Goal: Transaction & Acquisition: Purchase product/service

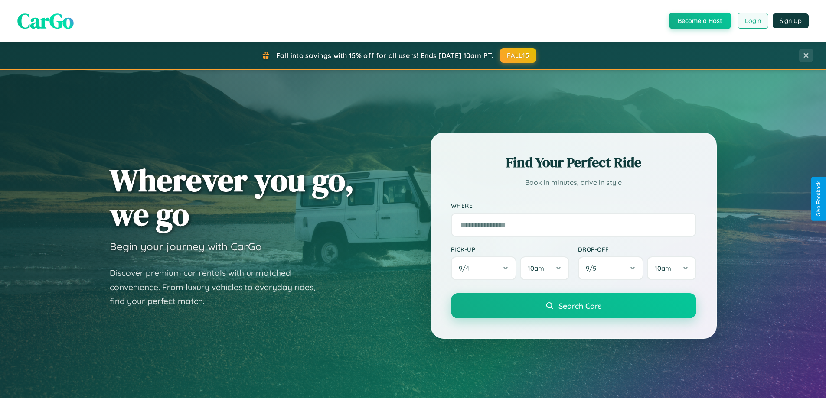
click at [752, 21] on button "Login" at bounding box center [752, 21] width 31 height 16
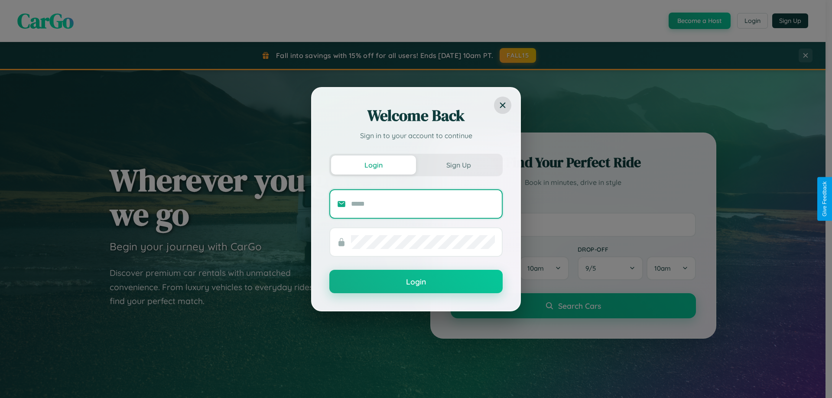
click at [423, 204] on input "text" at bounding box center [423, 204] width 144 height 14
type input "**********"
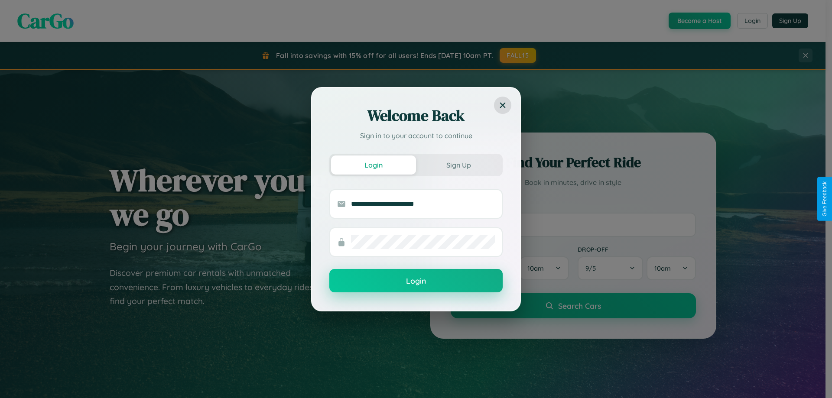
click at [416, 281] on button "Login" at bounding box center [415, 280] width 173 height 23
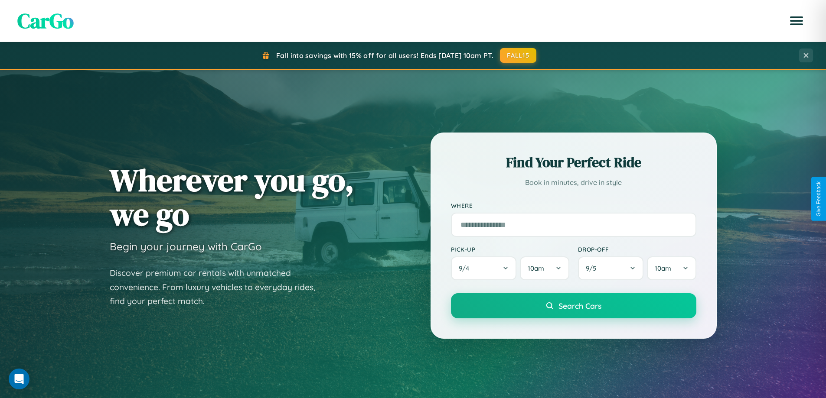
scroll to position [26, 0]
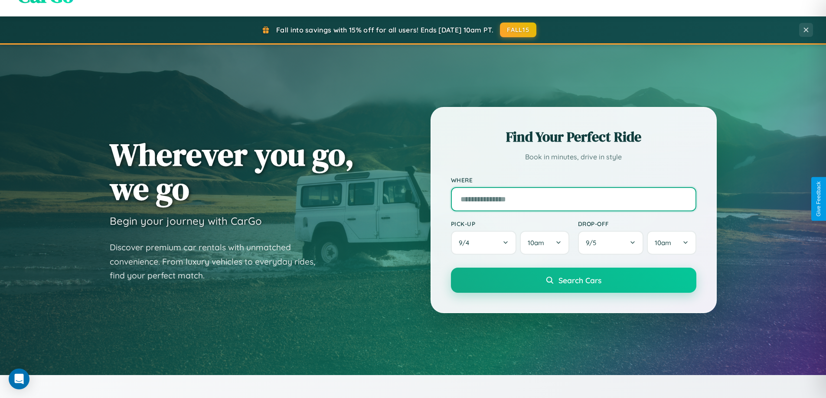
click at [573, 199] on input "text" at bounding box center [573, 199] width 245 height 24
type input "**********"
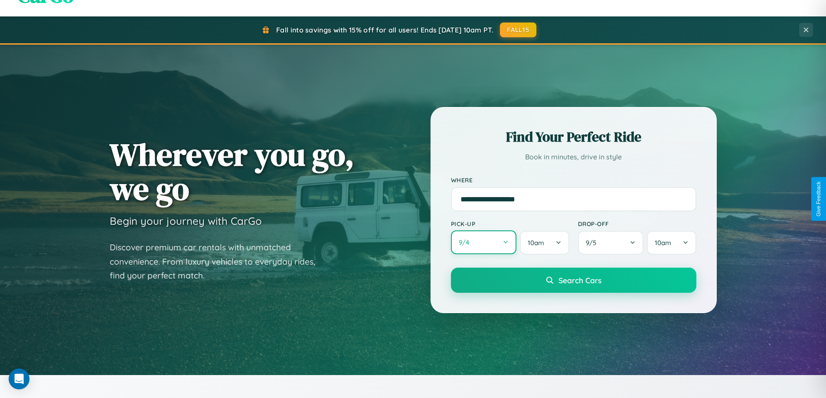
click at [483, 243] on button "9 / 4" at bounding box center [484, 243] width 66 height 24
select select "*"
select select "****"
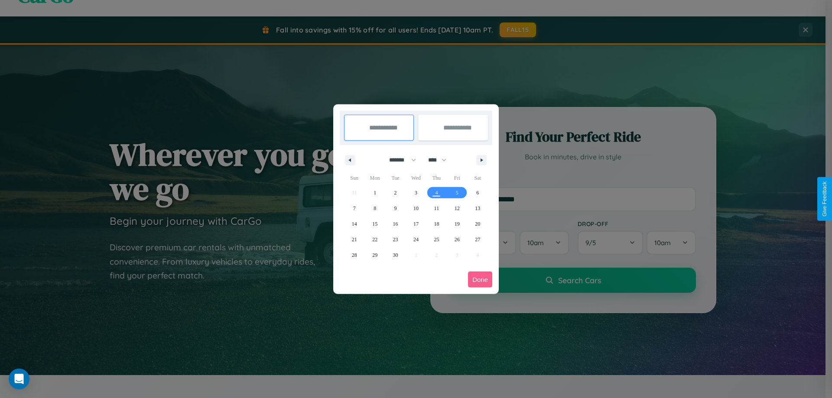
drag, startPoint x: 399, startPoint y: 160, endPoint x: 416, endPoint y: 174, distance: 22.2
click at [399, 160] on select "******* ******** ***** ***** *** **** **** ****** ********* ******* ******** **…" at bounding box center [401, 160] width 37 height 14
select select "*"
drag, startPoint x: 441, startPoint y: 160, endPoint x: 416, endPoint y: 174, distance: 28.7
click at [441, 160] on select "**** **** **** **** **** **** **** **** **** **** **** **** **** **** **** ****…" at bounding box center [437, 160] width 26 height 14
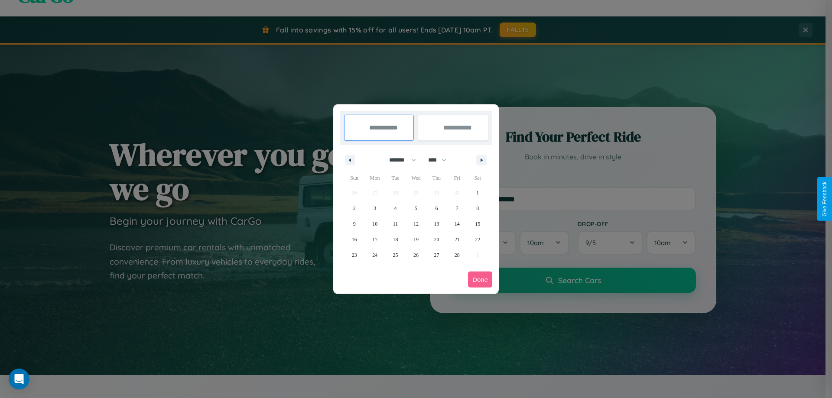
select select "****"
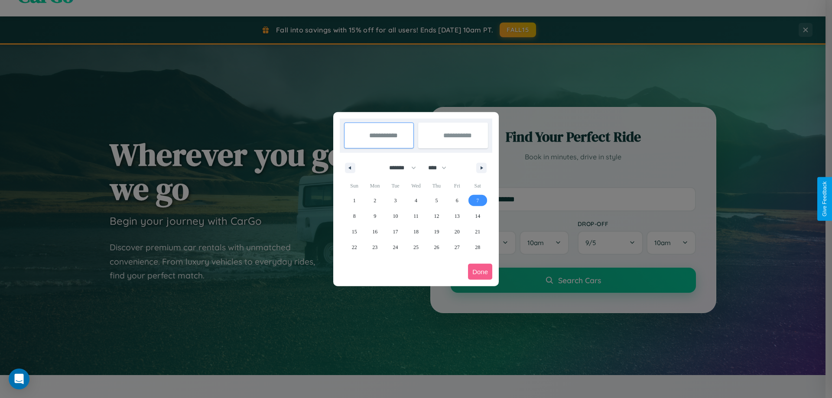
click at [478, 200] on span "7" at bounding box center [477, 201] width 3 height 16
type input "**********"
click at [375, 231] on span "16" at bounding box center [374, 232] width 5 height 16
type input "**********"
click at [480, 272] on button "Done" at bounding box center [480, 272] width 24 height 16
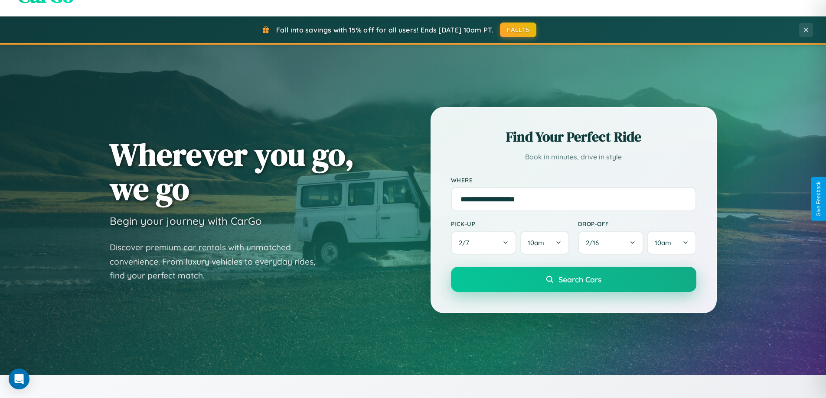
click at [573, 280] on span "Search Cars" at bounding box center [579, 280] width 43 height 10
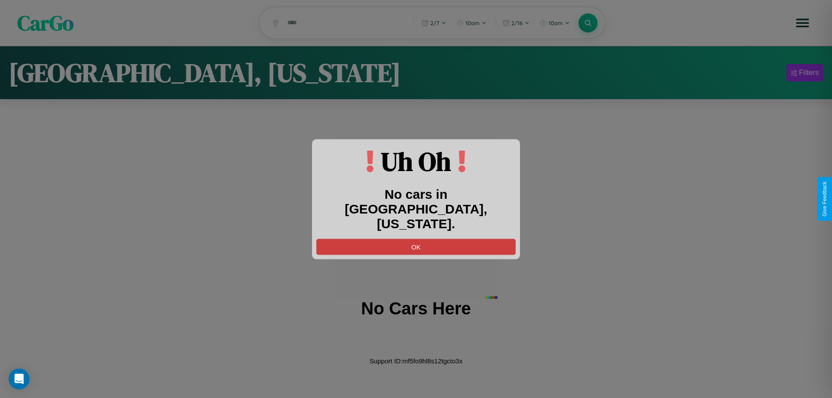
click at [416, 239] on button "OK" at bounding box center [415, 247] width 199 height 16
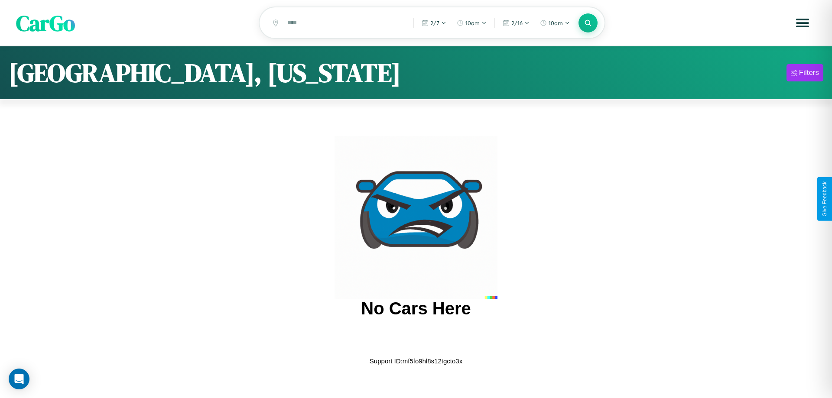
click at [46, 23] on span "CarGo" at bounding box center [45, 23] width 59 height 30
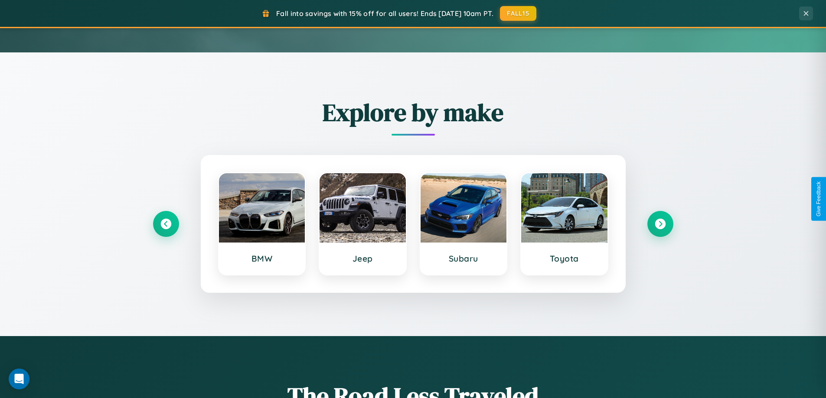
scroll to position [374, 0]
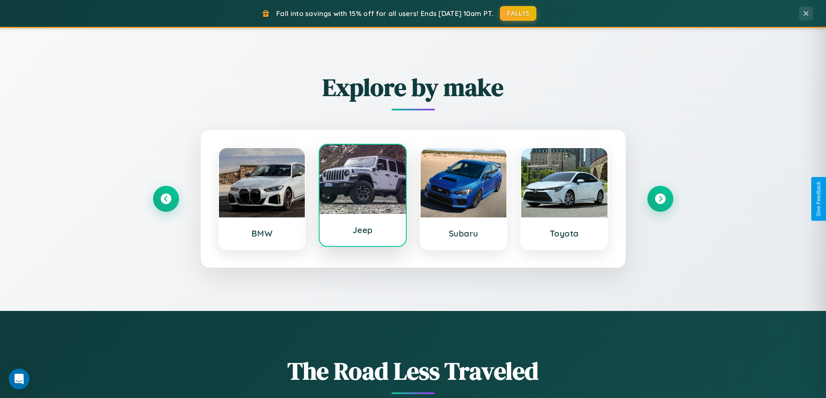
click at [362, 196] on div at bounding box center [362, 179] width 86 height 69
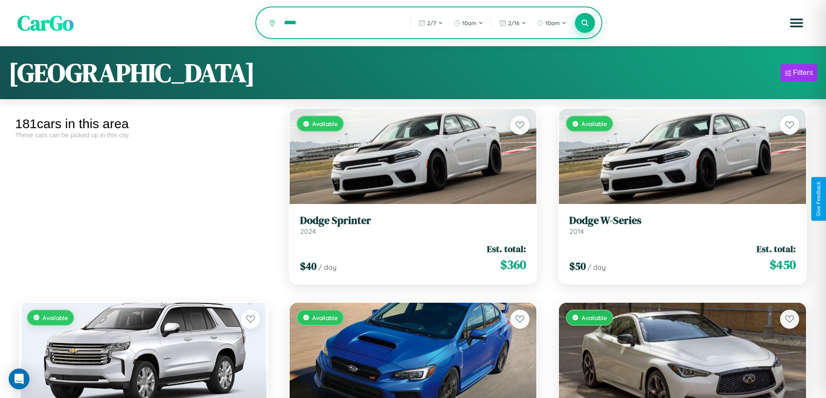
type input "*****"
click at [585, 23] on icon at bounding box center [585, 23] width 8 height 8
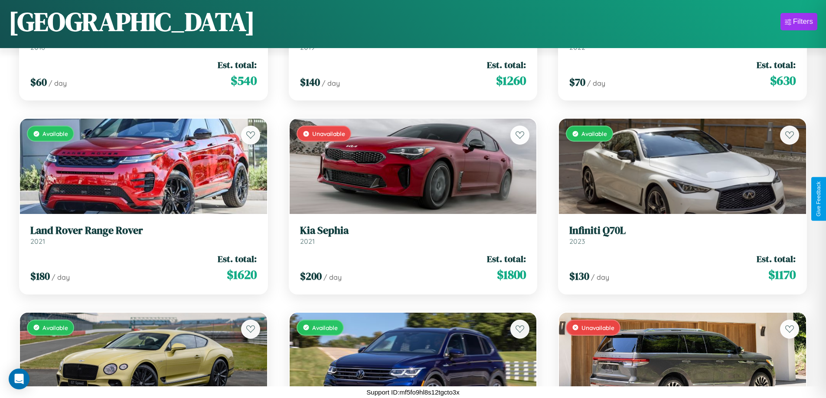
scroll to position [4004, 0]
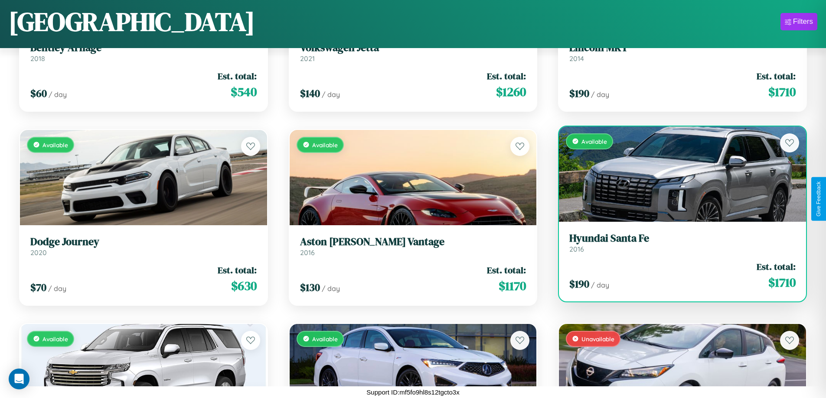
click at [677, 246] on link "Hyundai Santa Fe 2016" at bounding box center [682, 242] width 226 height 21
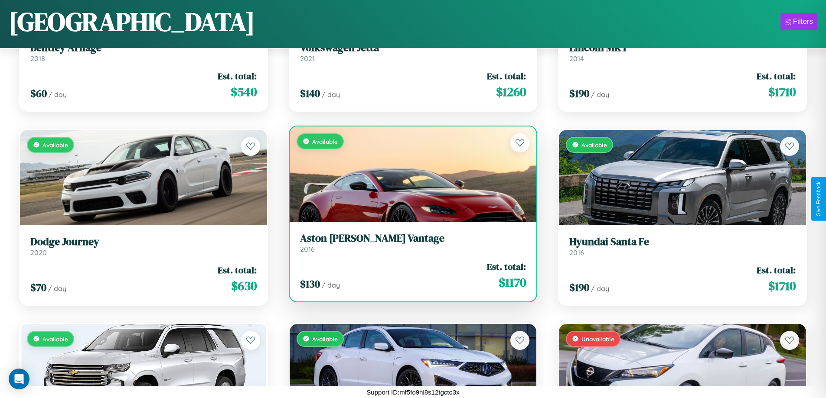
scroll to position [1286, 0]
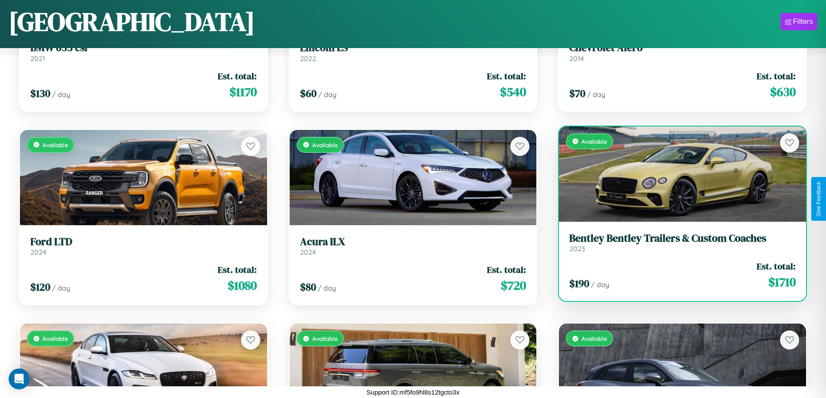
click at [677, 246] on link "Bentley Bentley Trailers & Custom Coaches 2023" at bounding box center [682, 242] width 226 height 21
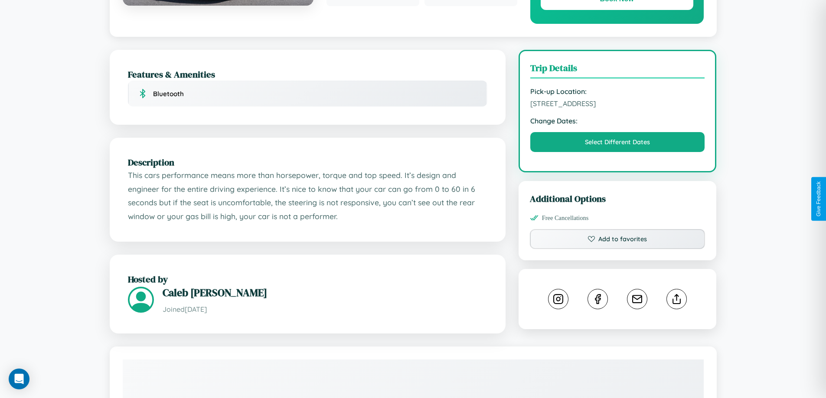
scroll to position [225, 0]
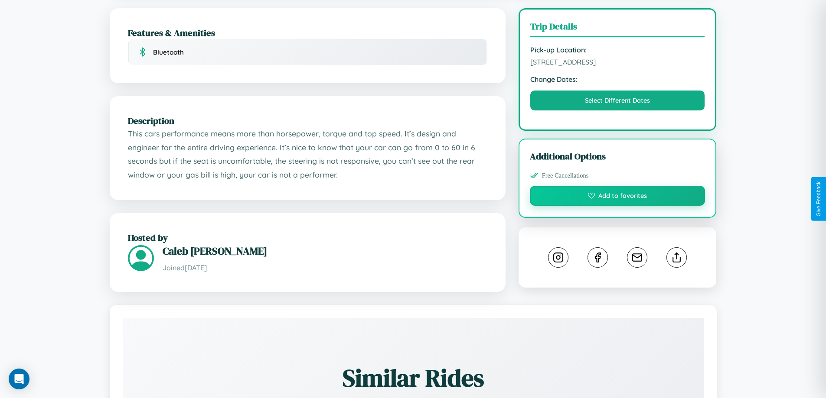
click at [617, 197] on button "Add to favorites" at bounding box center [618, 196] width 176 height 20
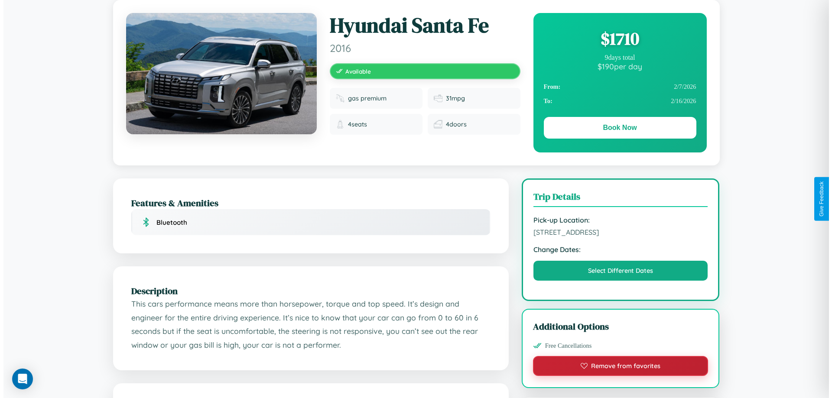
scroll to position [0, 0]
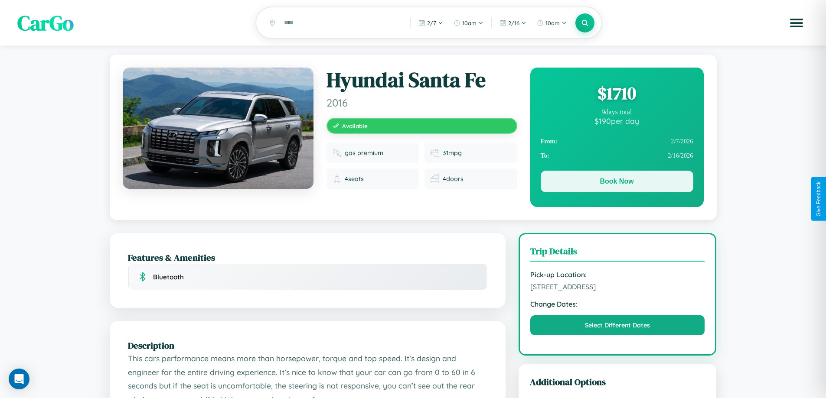
click at [616, 183] on button "Book Now" at bounding box center [616, 182] width 153 height 22
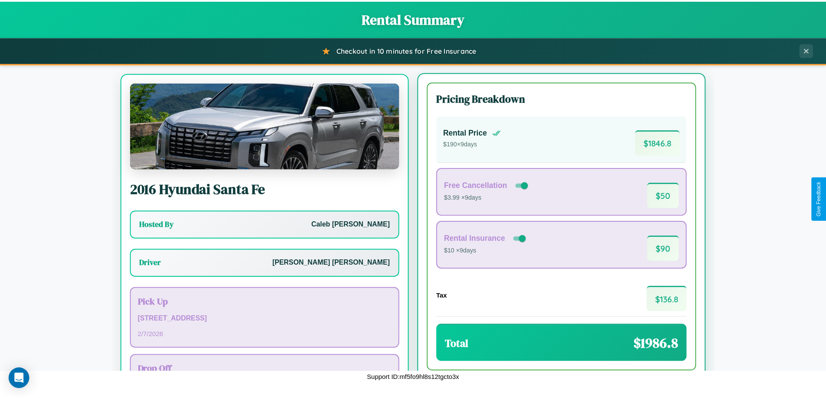
scroll to position [40, 0]
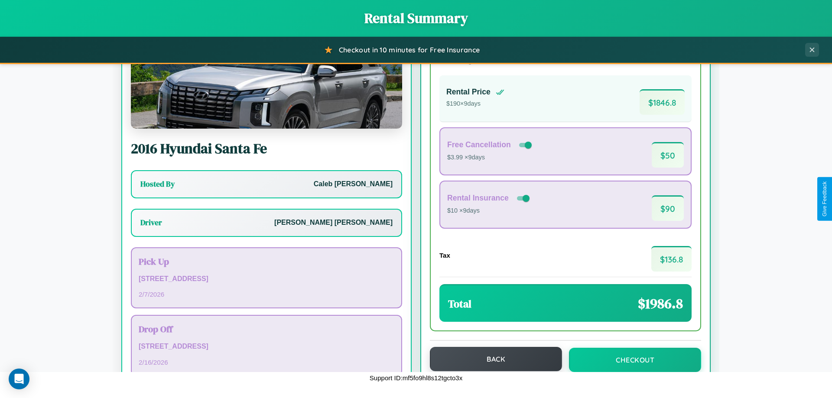
click at [492, 359] on button "Back" at bounding box center [496, 359] width 132 height 24
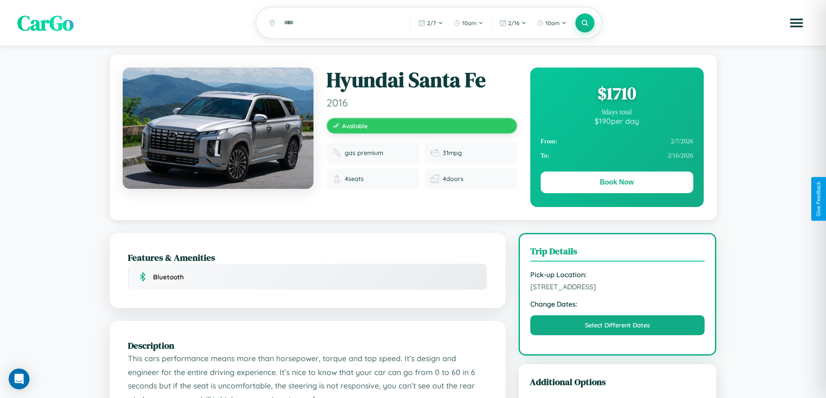
click at [616, 94] on div "$ 1710" at bounding box center [616, 92] width 153 height 23
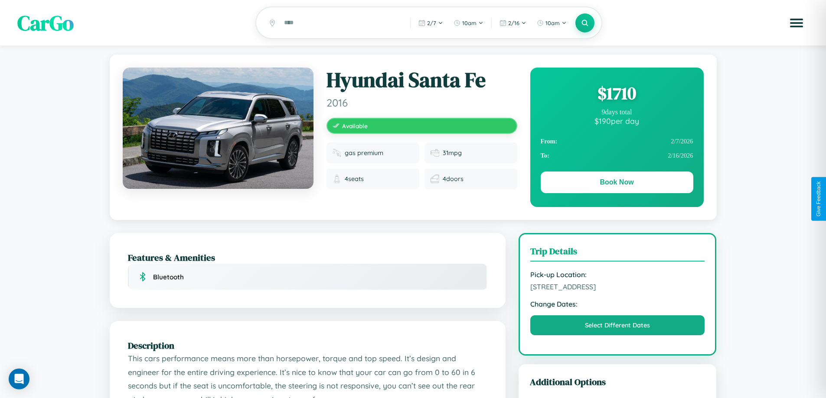
click at [616, 94] on div "$ 1710" at bounding box center [616, 92] width 153 height 23
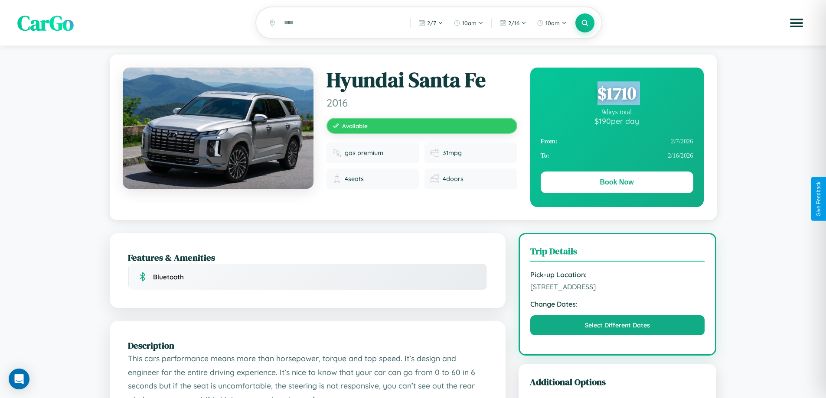
click at [616, 94] on div "$ 1710" at bounding box center [616, 92] width 153 height 23
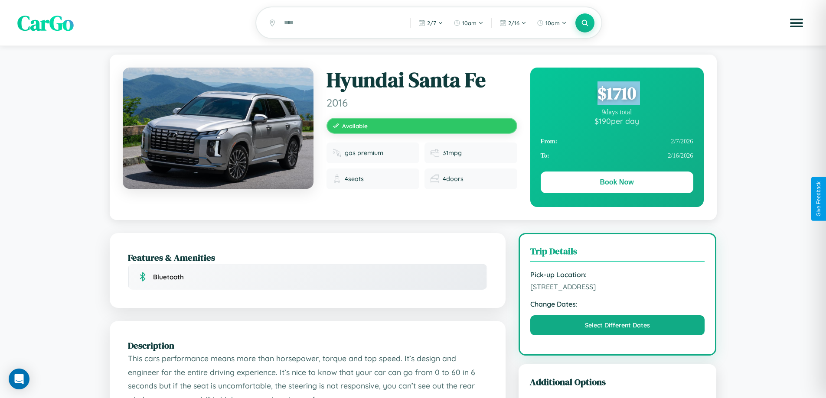
click at [616, 94] on div "$ 1710" at bounding box center [616, 92] width 153 height 23
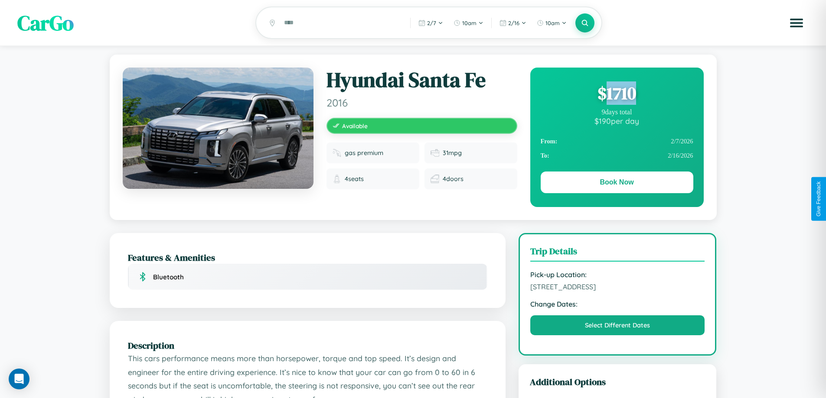
click at [616, 94] on div "$ 1710" at bounding box center [616, 92] width 153 height 23
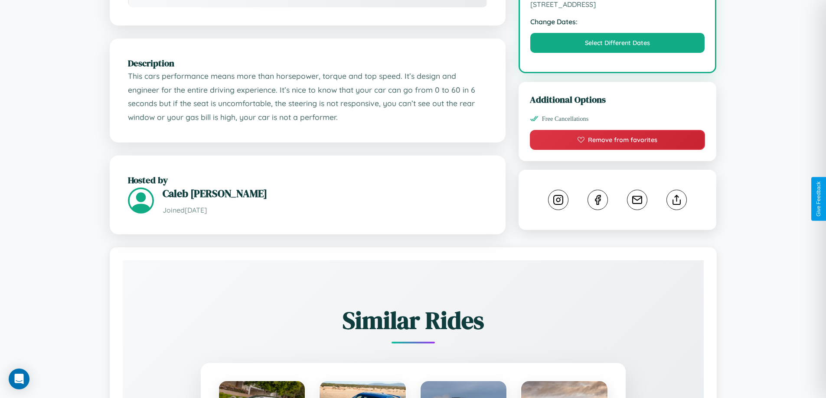
scroll to position [285, 0]
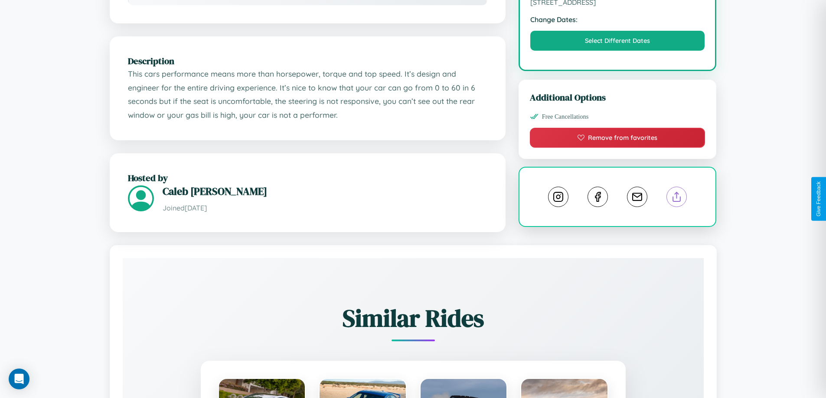
click at [677, 198] on line at bounding box center [677, 195] width 0 height 6
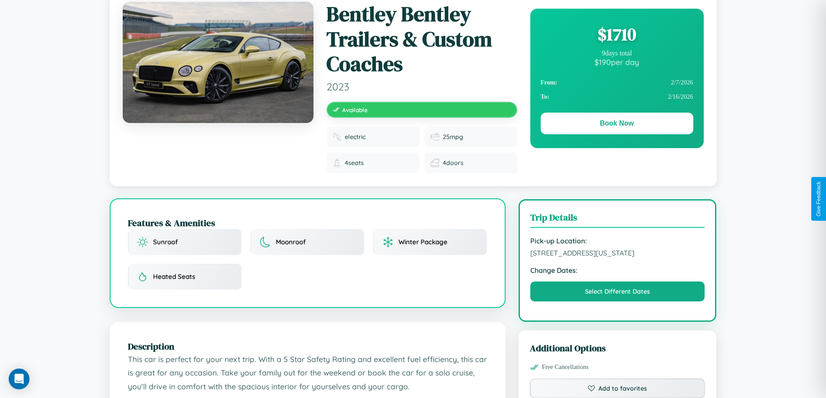
scroll to position [16, 0]
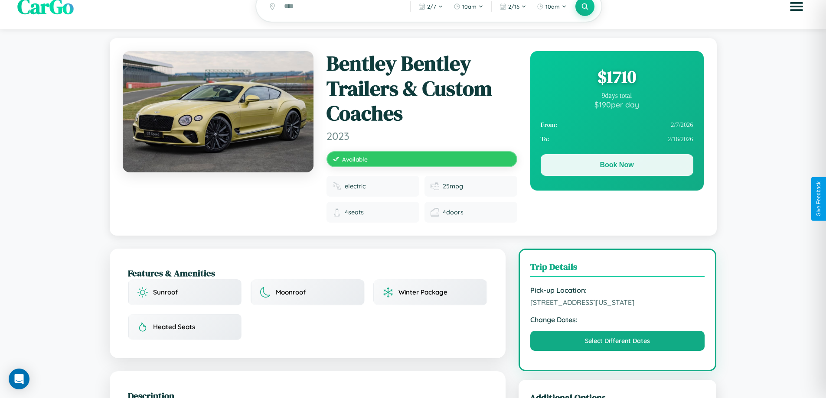
click at [616, 166] on button "Book Now" at bounding box center [616, 165] width 153 height 22
